Goal: Information Seeking & Learning: Learn about a topic

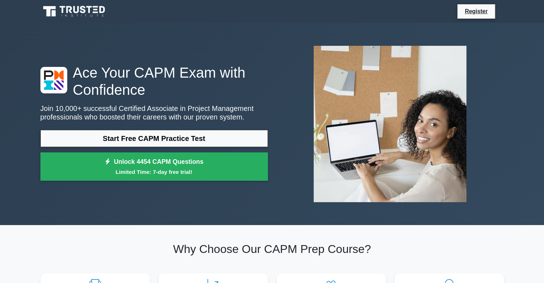
click at [110, 214] on div "Ace Your CAPM Exam with Confidence Join 10,000+ successful Certified Associate …" at bounding box center [272, 124] width 472 height 202
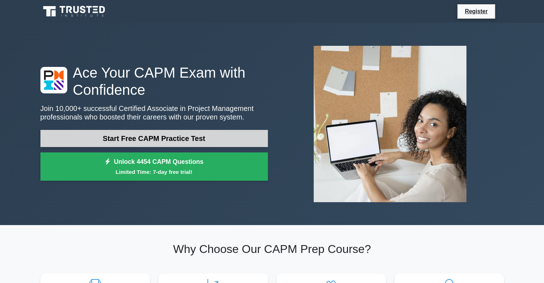
click at [136, 135] on link "Start Free CAPM Practice Test" at bounding box center [153, 138] width 227 height 17
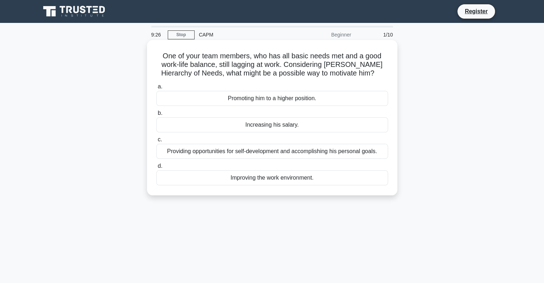
click at [263, 125] on div "Increasing his salary." at bounding box center [272, 124] width 232 height 15
click at [156, 116] on input "b. Increasing his salary." at bounding box center [156, 113] width 0 height 5
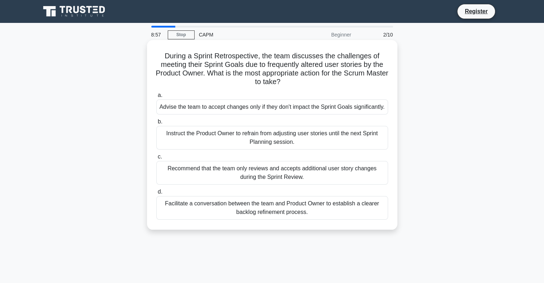
click at [209, 146] on div "Instruct the Product Owner to refrain from adjusting user stories until the nex…" at bounding box center [272, 138] width 232 height 24
click at [156, 124] on input "b. Instruct the Product Owner to refrain from adjusting user stories until the …" at bounding box center [156, 121] width 0 height 5
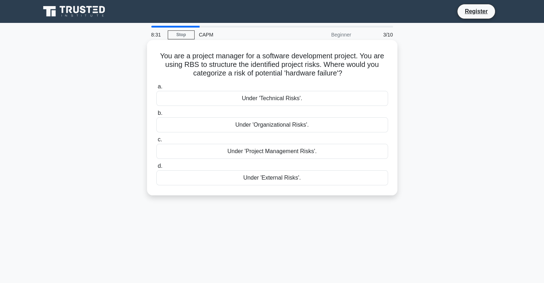
click at [263, 101] on div "Under 'Technical Risks'." at bounding box center [272, 98] width 232 height 15
click at [156, 89] on input "a. Under 'Technical Risks'." at bounding box center [156, 86] width 0 height 5
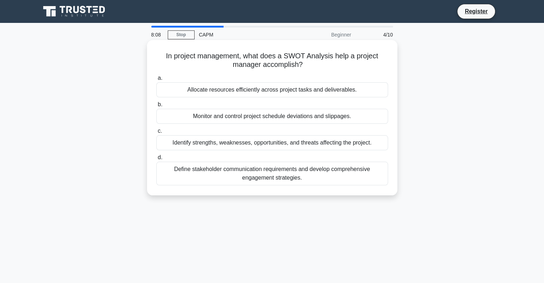
click at [262, 143] on div "Identify strengths, weaknesses, opportunities, and threats affecting the projec…" at bounding box center [272, 142] width 232 height 15
click at [156, 133] on input "c. Identify strengths, weaknesses, opportunities, and threats affecting the pro…" at bounding box center [156, 131] width 0 height 5
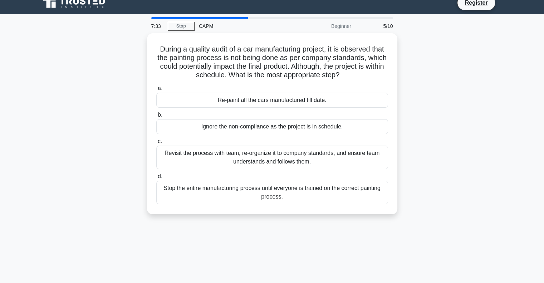
scroll to position [9, 0]
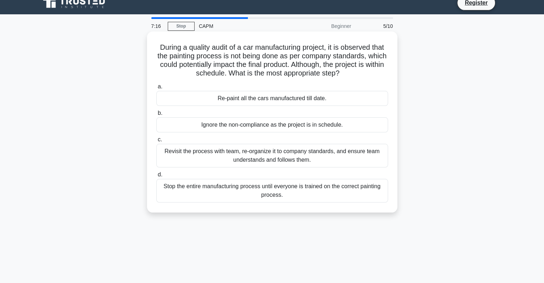
click at [221, 158] on div "Revisit the process with team, re-organize it to company standards, and ensure …" at bounding box center [272, 156] width 232 height 24
click at [156, 142] on input "c. Revisit the process with team, re-organize it to company standards, and ensu…" at bounding box center [156, 139] width 0 height 5
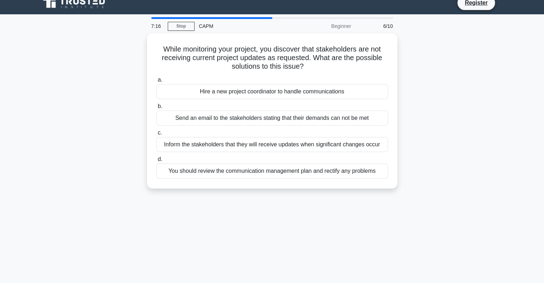
scroll to position [0, 0]
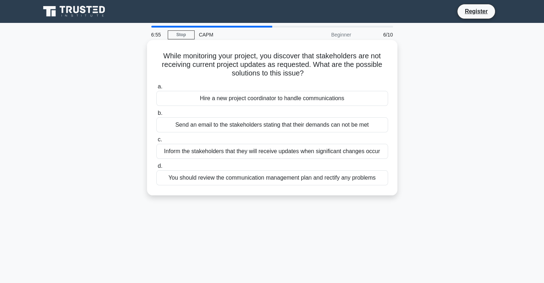
click at [273, 182] on div "You should review the communication management plan and rectify any problems" at bounding box center [272, 177] width 232 height 15
click at [156, 168] on input "d. You should review the communication management plan and rectify any problems" at bounding box center [156, 166] width 0 height 5
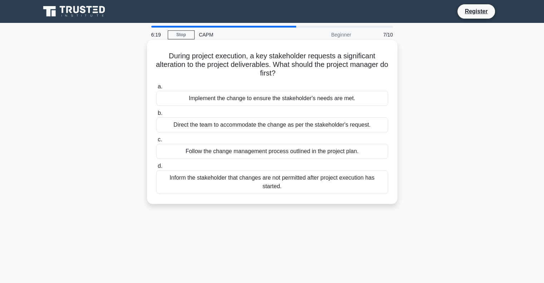
click at [189, 154] on div "Follow the change management process outlined in the project plan." at bounding box center [272, 151] width 232 height 15
click at [156, 142] on input "c. Follow the change management process outlined in the project plan." at bounding box center [156, 139] width 0 height 5
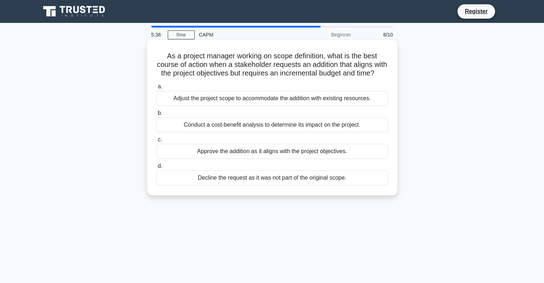
click at [200, 132] on div "Conduct a cost-benefit analysis to determine its impact on the project." at bounding box center [272, 124] width 232 height 15
click at [156, 116] on input "b. Conduct a cost-benefit analysis to determine its impact on the project." at bounding box center [156, 113] width 0 height 5
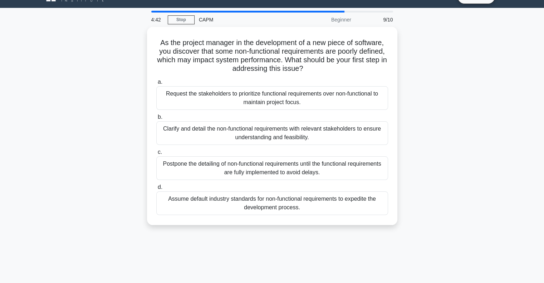
scroll to position [16, 0]
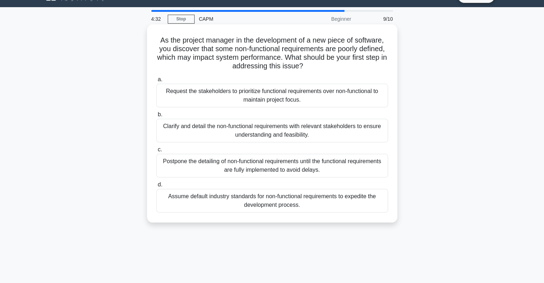
click at [168, 134] on div "Clarify and detail the non-functional requirements with relevant stakeholders t…" at bounding box center [272, 131] width 232 height 24
click at [156, 117] on input "b. Clarify and detail the non-functional requirements with relevant stakeholder…" at bounding box center [156, 114] width 0 height 5
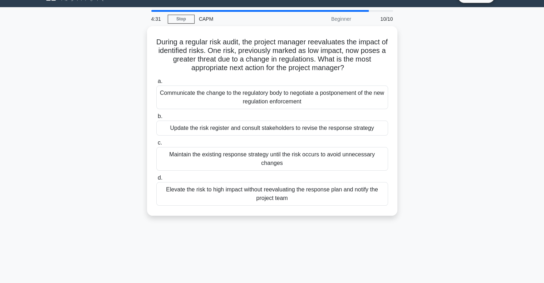
scroll to position [0, 0]
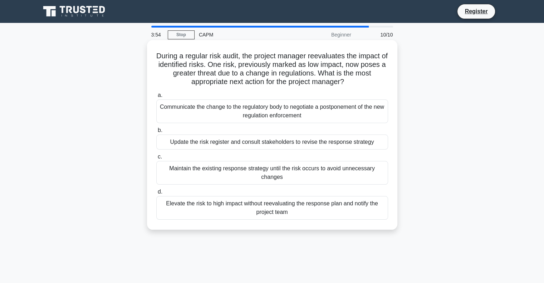
click at [204, 142] on div "Update the risk register and consult stakeholders to revise the response strate…" at bounding box center [272, 141] width 232 height 15
click at [156, 133] on input "b. Update the risk register and consult stakeholders to revise the response str…" at bounding box center [156, 130] width 0 height 5
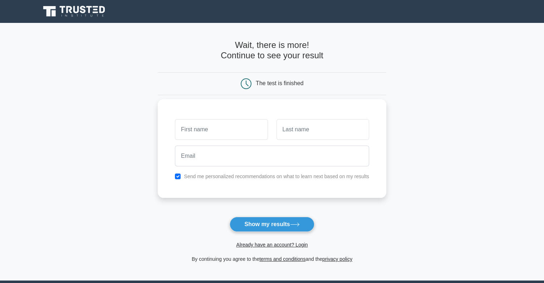
click at [197, 131] on input "text" at bounding box center [221, 129] width 93 height 21
type input "[PERSON_NAME]"
click at [303, 132] on input "text" at bounding box center [322, 129] width 93 height 21
type input "[PERSON_NAME]"
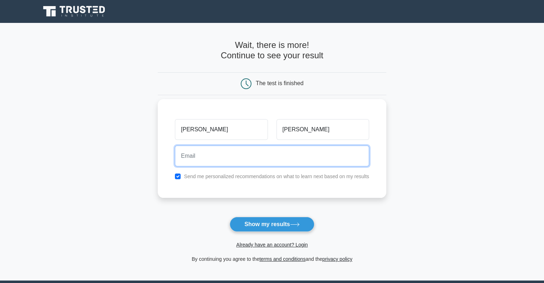
click at [239, 156] on input "email" at bounding box center [272, 156] width 194 height 21
type input "[EMAIL_ADDRESS][DOMAIN_NAME]"
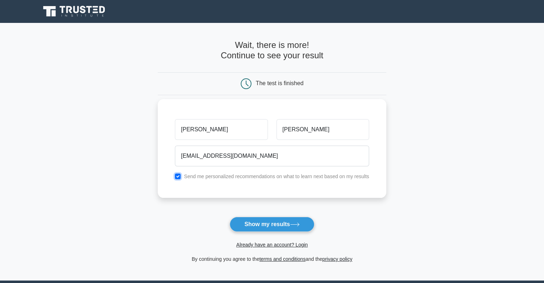
click at [178, 177] on input "checkbox" at bounding box center [178, 176] width 6 height 6
checkbox input "false"
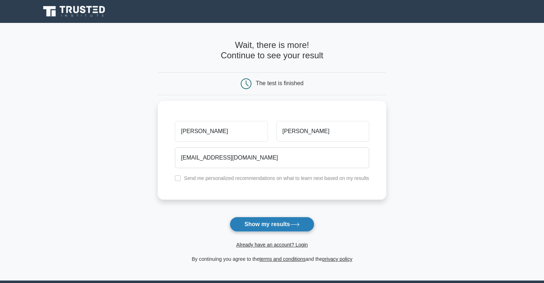
click at [288, 222] on button "Show my results" at bounding box center [272, 224] width 84 height 15
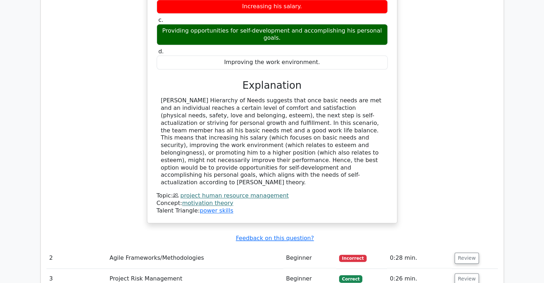
scroll to position [744, 0]
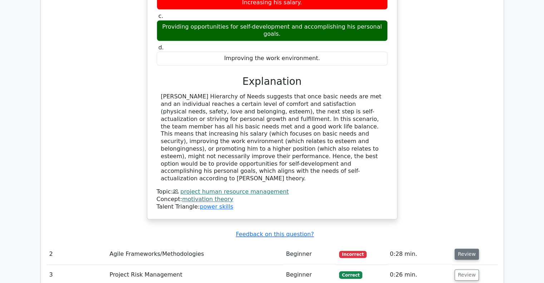
click at [464, 249] on button "Review" at bounding box center [467, 254] width 24 height 11
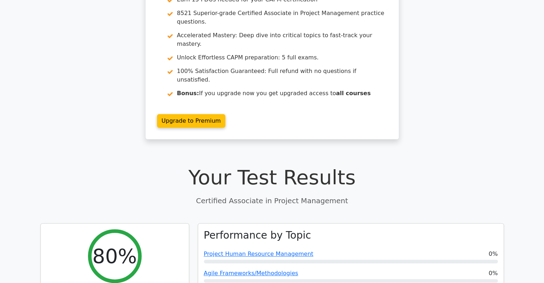
scroll to position [0, 0]
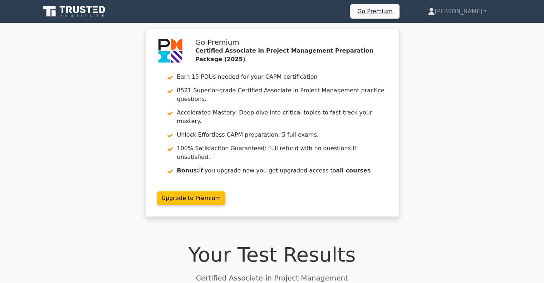
click at [73, 56] on div "Go Premium Certified Associate in Project Management Preparation Package (2025)…" at bounding box center [272, 127] width 544 height 197
